Goal: Task Accomplishment & Management: Manage account settings

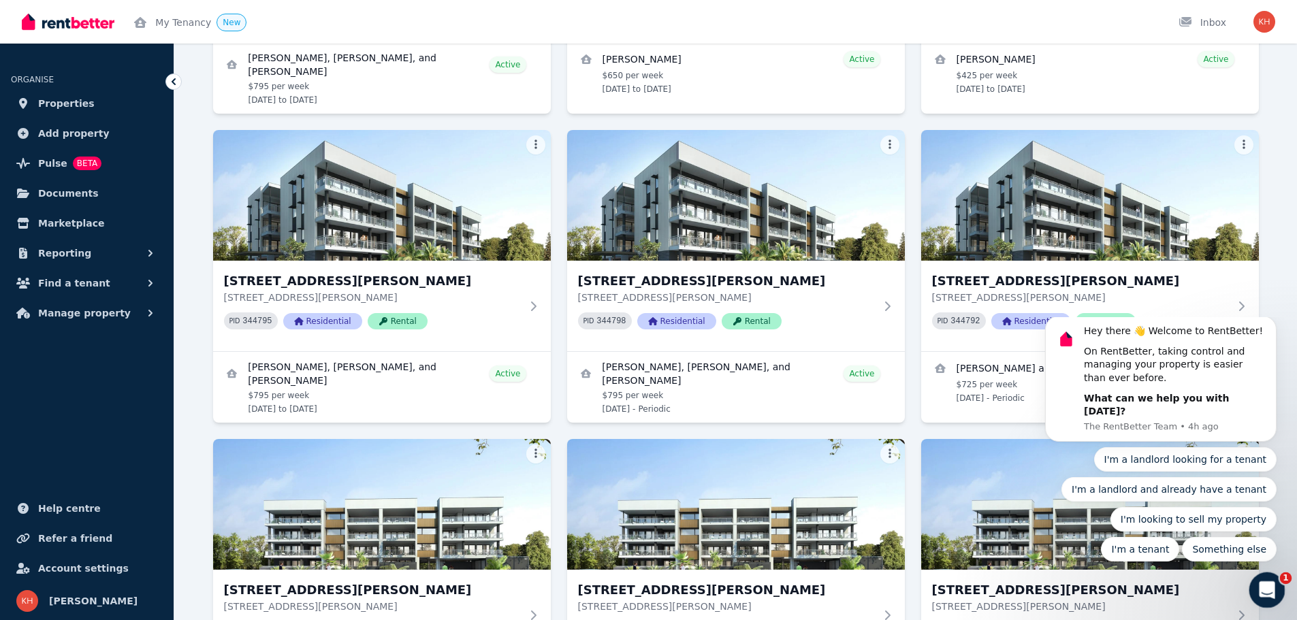
click at [1266, 577] on div "Open Intercom Messenger" at bounding box center [1264, 588] width 45 height 45
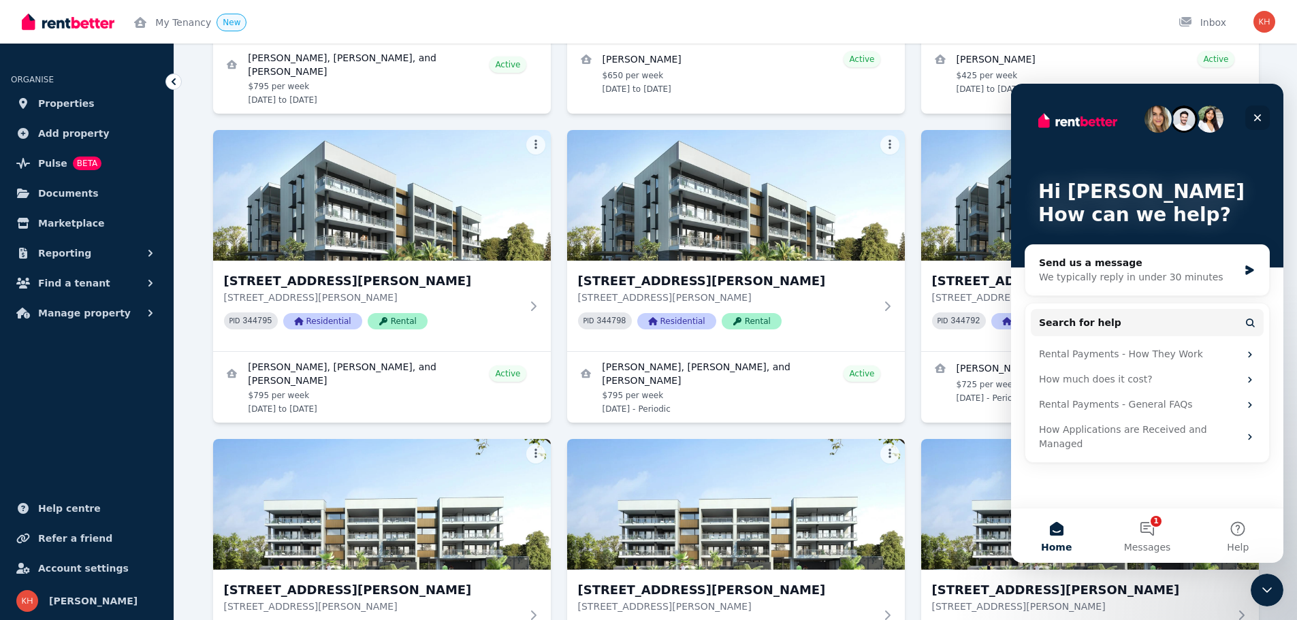
click at [1255, 114] on icon "Close" at bounding box center [1257, 117] width 7 height 7
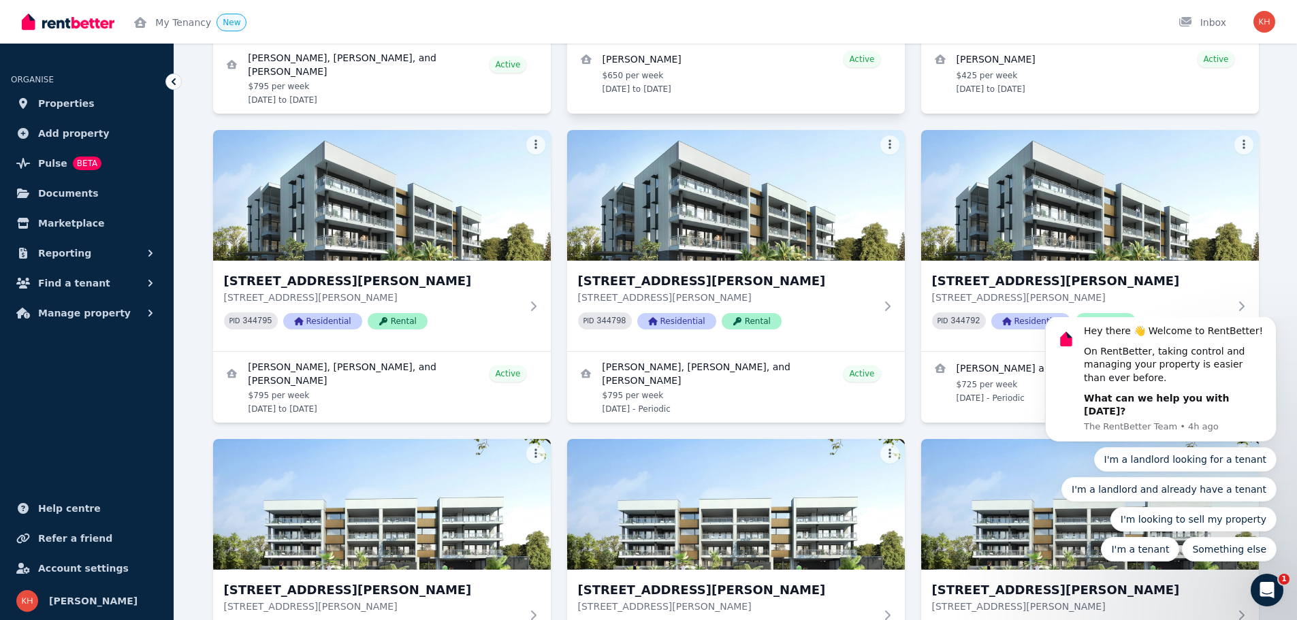
scroll to position [318, 0]
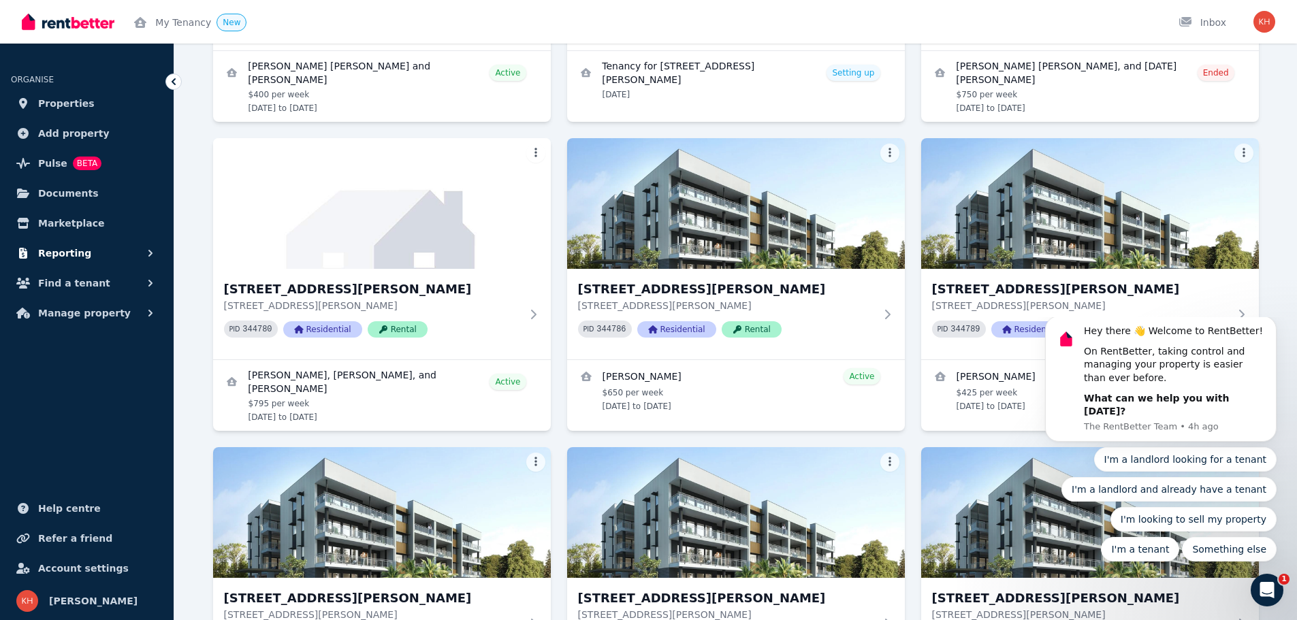
click at [78, 255] on span "Reporting" at bounding box center [64, 253] width 53 height 16
click at [76, 339] on span "Find a tenant" at bounding box center [74, 340] width 72 height 16
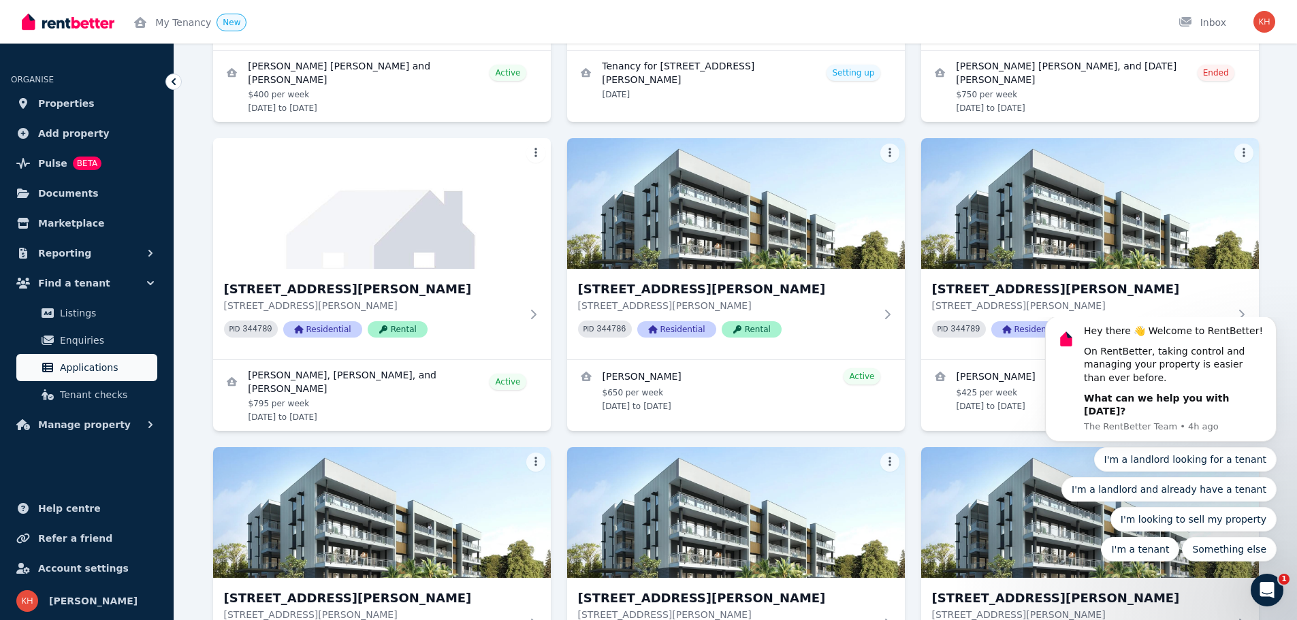
click at [83, 368] on span "Applications" at bounding box center [106, 367] width 92 height 16
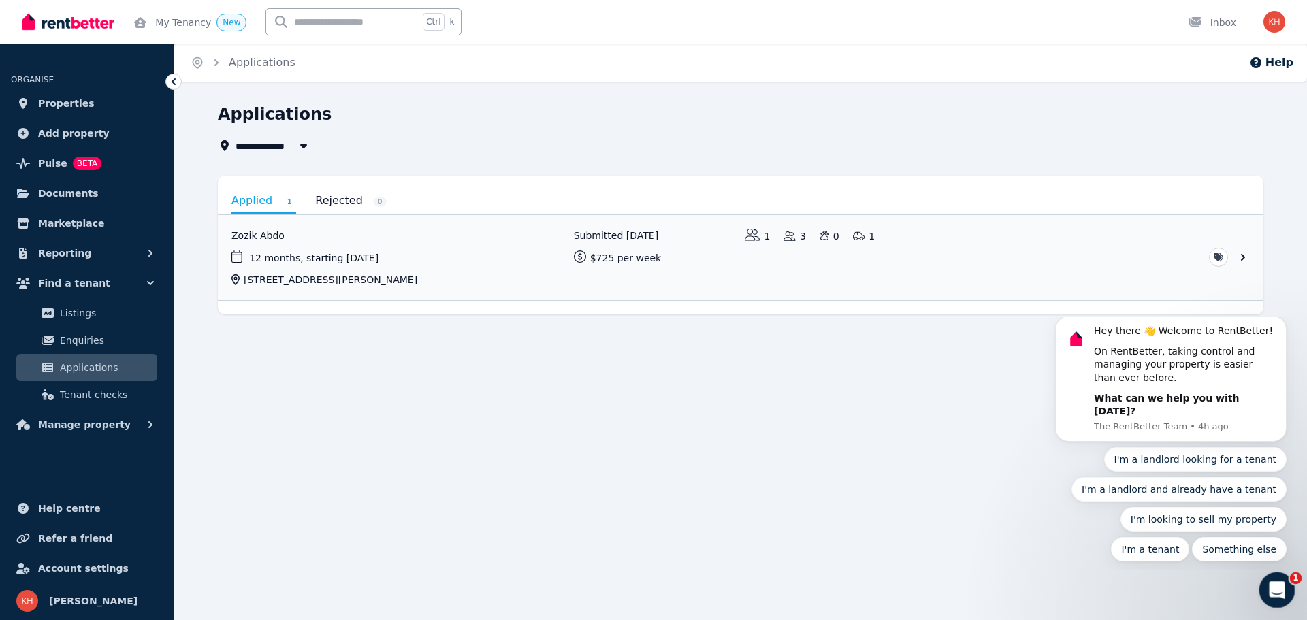
click at [1283, 583] on div "Open Intercom Messenger" at bounding box center [1275, 588] width 45 height 45
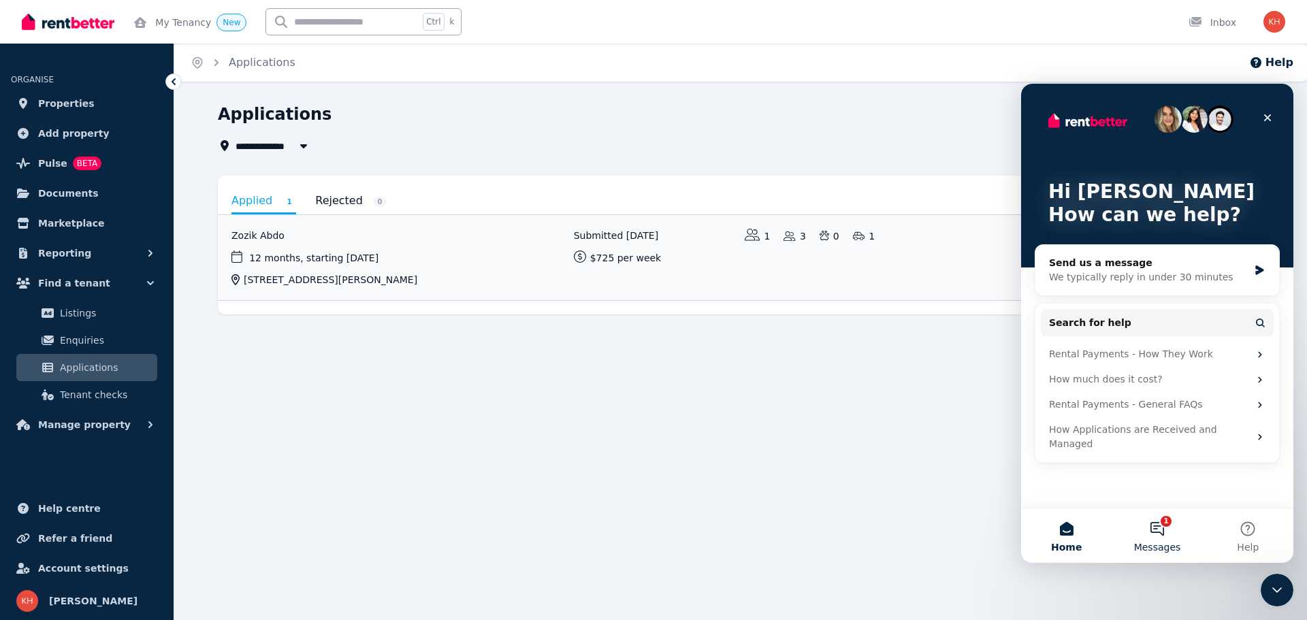
click at [1158, 534] on button "1 Messages" at bounding box center [1157, 535] width 91 height 54
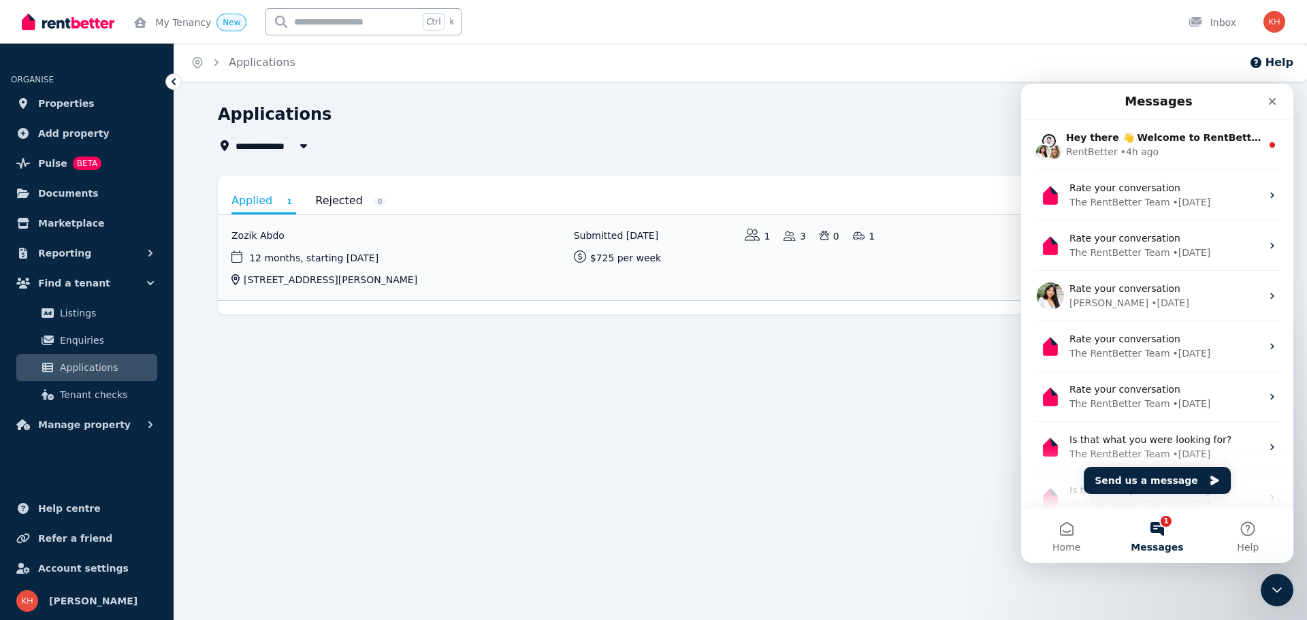
click at [1156, 149] on div "RentBetter • 4h ago" at bounding box center [1163, 152] width 195 height 14
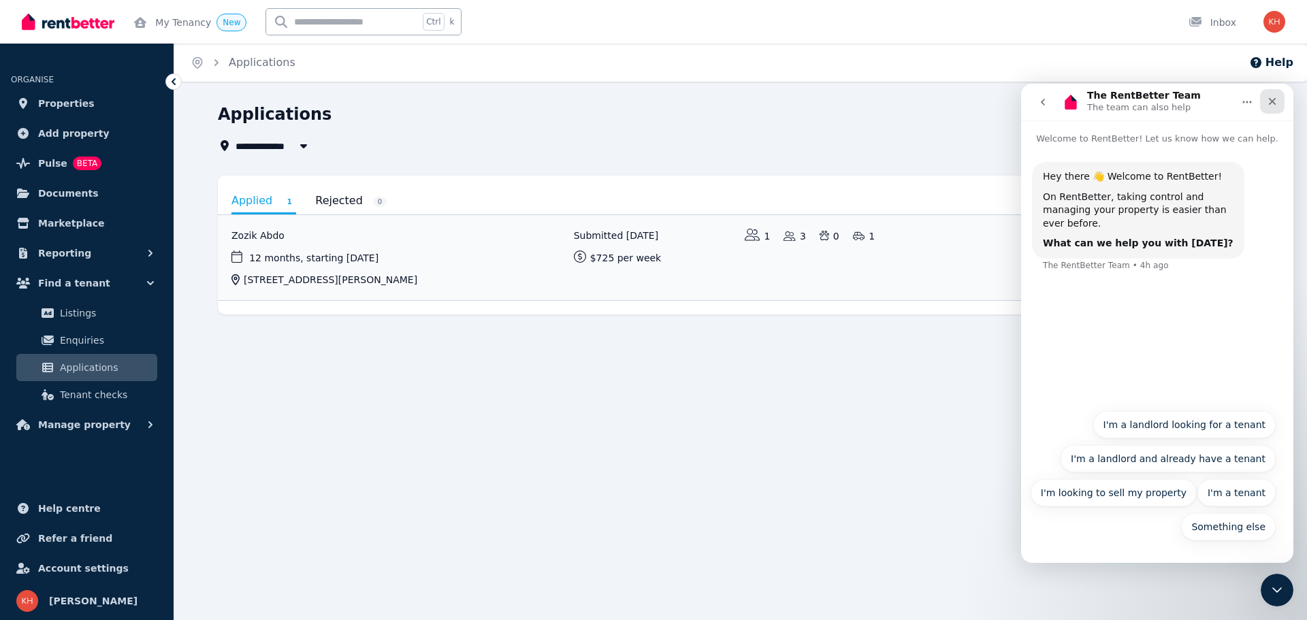
click at [1276, 102] on icon "Close" at bounding box center [1272, 101] width 11 height 11
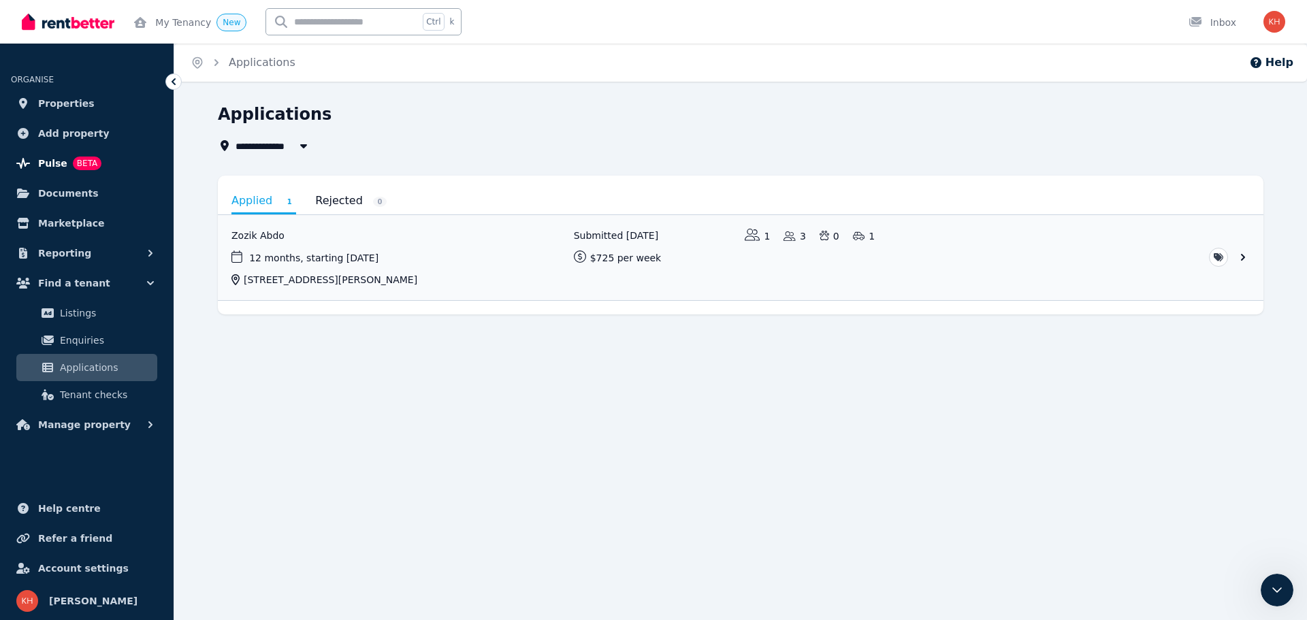
click at [51, 163] on span "Pulse" at bounding box center [52, 163] width 29 height 16
click at [52, 161] on span "Pulse" at bounding box center [52, 163] width 29 height 16
